Goal: Task Accomplishment & Management: Complete application form

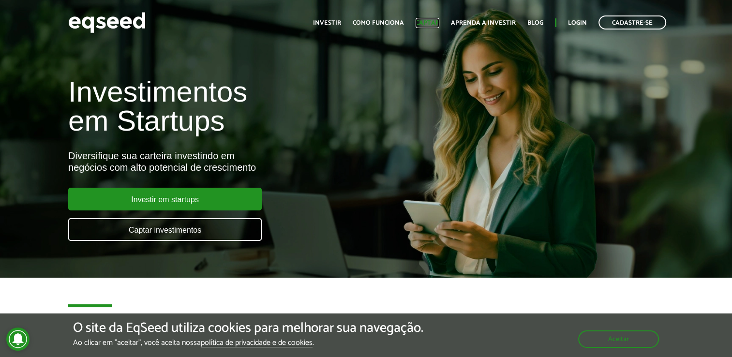
click at [439, 24] on link "Captar" at bounding box center [427, 23] width 24 height 6
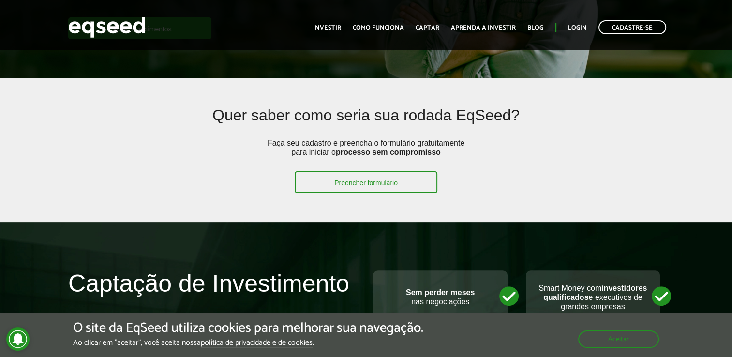
scroll to position [242, 0]
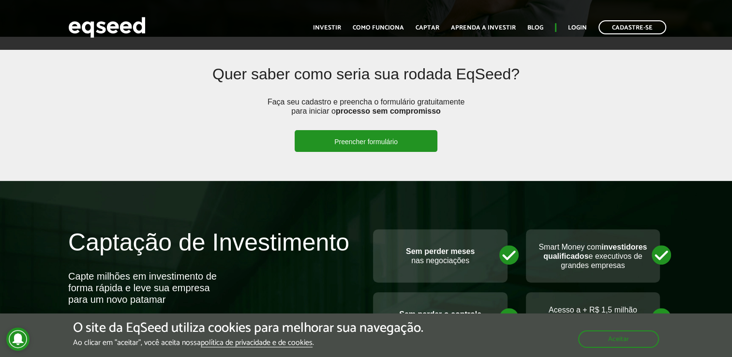
click at [326, 141] on link "Preencher formulário" at bounding box center [366, 141] width 143 height 22
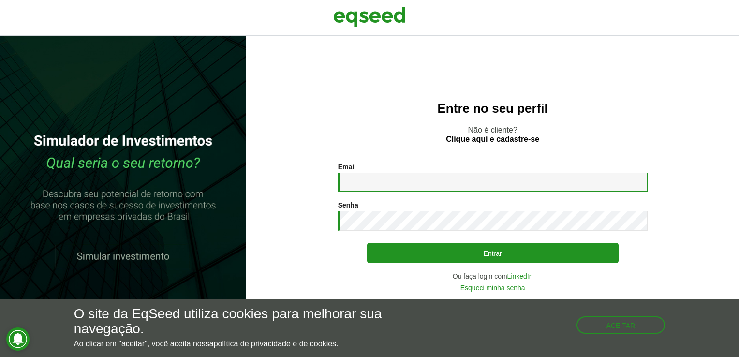
click at [377, 188] on input "Email *" at bounding box center [493, 182] width 310 height 19
type input "**********"
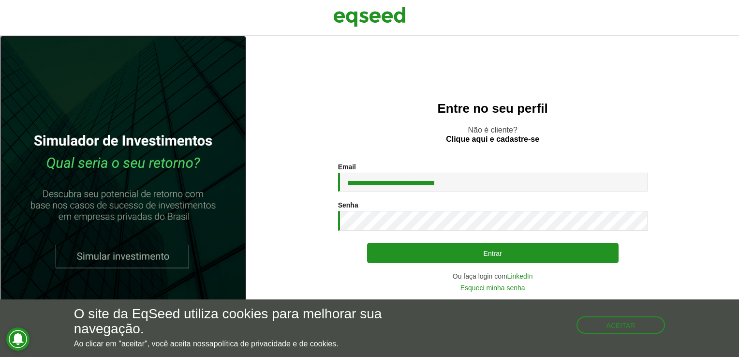
click at [120, 256] on link at bounding box center [123, 196] width 246 height 321
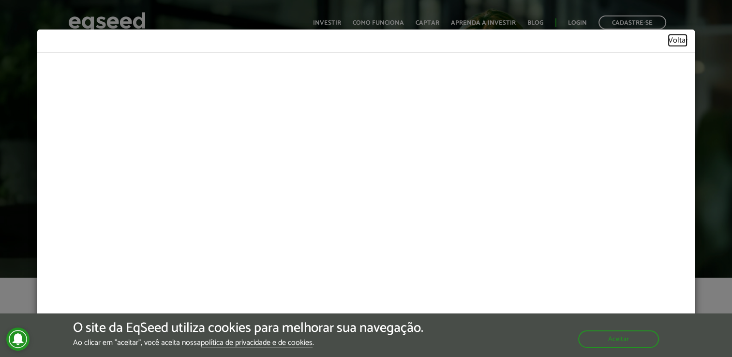
click at [682, 42] on link "Voltar" at bounding box center [677, 41] width 20 height 8
